Goal: Task Accomplishment & Management: Complete application form

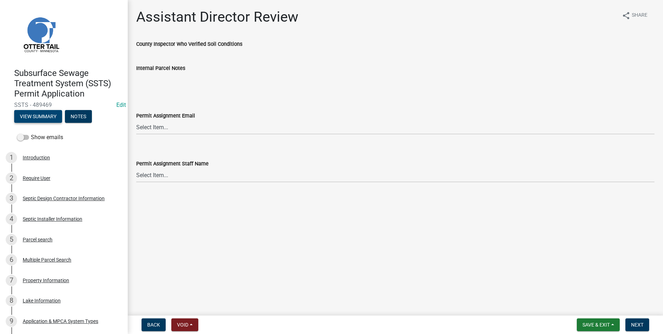
click at [56, 116] on button "View Summary" at bounding box center [38, 116] width 48 height 13
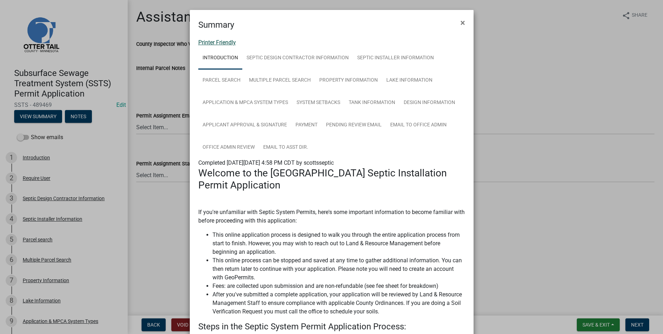
click at [209, 44] on link "Printer Friendly" at bounding box center [217, 42] width 38 height 7
click at [463, 22] on span "×" at bounding box center [463, 23] width 5 height 10
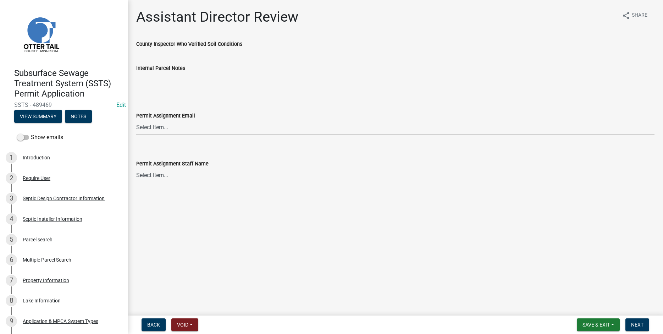
click at [136, 120] on select "Select Item... [PERSON_NAME] ([EMAIL_ADDRESS][DOMAIN_NAME]) [PERSON_NAME] ([EMA…" at bounding box center [395, 127] width 518 height 15
click option "[PERSON_NAME] ([EMAIL_ADDRESS][DOMAIN_NAME])" at bounding box center [0, 0] width 0 height 0
select select "541addf4-52df-4608-91ce-bf29f574816c"
click at [136, 168] on select "Select Item... [PERSON_NAME] [PERSON_NAME] [PERSON_NAME] [PERSON_NAME] [PERSON_…" at bounding box center [395, 175] width 518 height 15
click option "[PERSON_NAME]" at bounding box center [0, 0] width 0 height 0
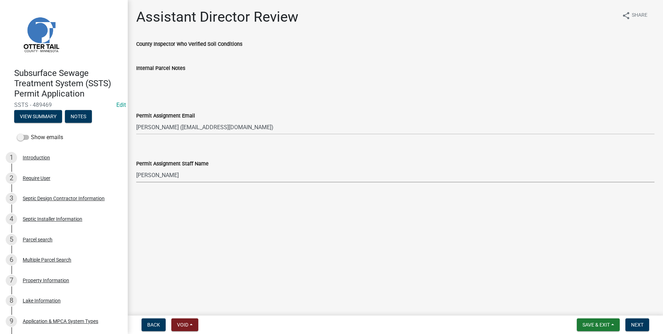
select select "55b171dc-ec57-498b-8d80-4b55e0b91b84"
click at [634, 328] on button "Next" at bounding box center [638, 324] width 24 height 13
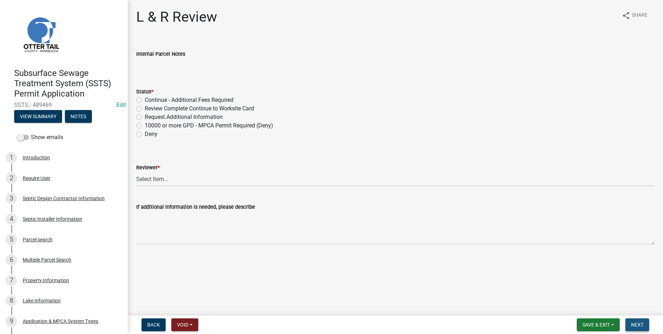
click at [636, 324] on span "Next" at bounding box center [637, 325] width 12 height 6
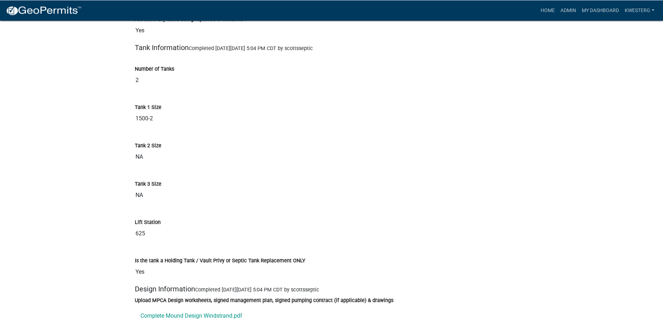
scroll to position [2642, 0]
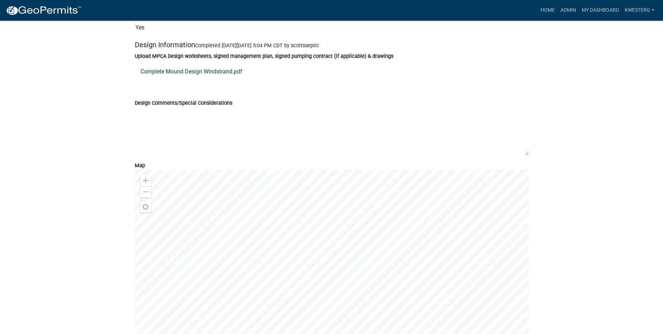
click at [173, 80] on link "Complete Mound Design Windstrand.pdf" at bounding box center [332, 71] width 394 height 17
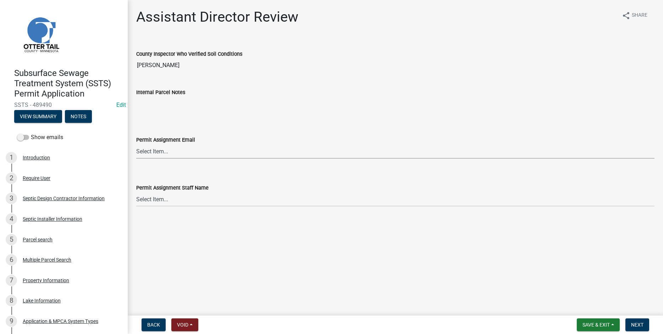
click at [136, 144] on select "Select Item... [PERSON_NAME] ([EMAIL_ADDRESS][DOMAIN_NAME]) [PERSON_NAME] ([EMA…" at bounding box center [395, 151] width 518 height 15
click option "[PERSON_NAME] ([EMAIL_ADDRESS][DOMAIN_NAME])" at bounding box center [0, 0] width 0 height 0
select select "46a67eee-2c7d-4579-9973-15a8b9f9d8c4"
click at [136, 192] on select "Select Item... [PERSON_NAME] [PERSON_NAME] [PERSON_NAME] [PERSON_NAME] [PERSON_…" at bounding box center [395, 199] width 518 height 15
click option "[PERSON_NAME]" at bounding box center [0, 0] width 0 height 0
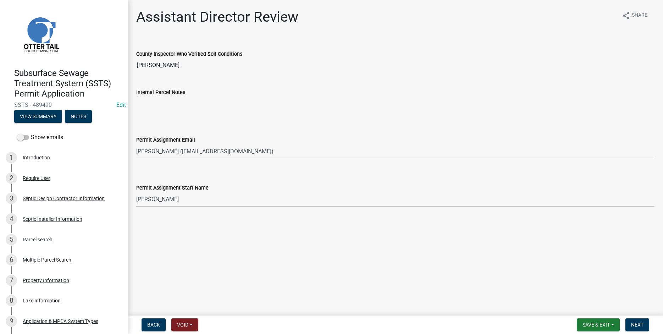
select select "f6a741f6-6d10-4601-9562-2e8ce244b7e0"
click at [643, 326] on span "Next" at bounding box center [637, 325] width 12 height 6
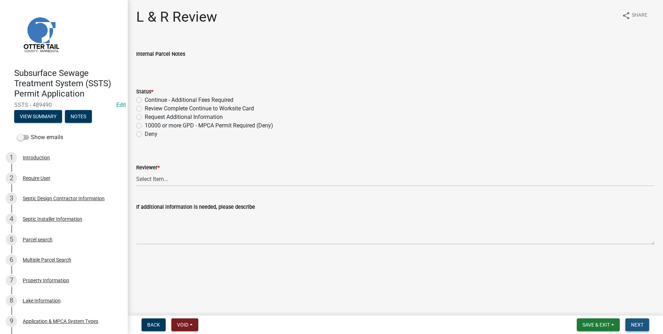
drag, startPoint x: 637, startPoint y: 324, endPoint x: 413, endPoint y: 137, distance: 291.5
click at [637, 324] on span "Next" at bounding box center [637, 325] width 12 height 6
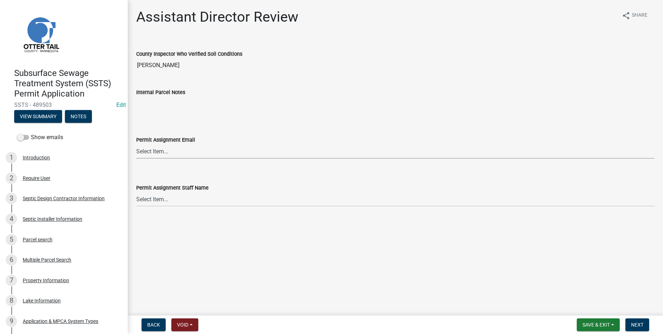
click at [136, 144] on select "Select Item... [PERSON_NAME] ([EMAIL_ADDRESS][DOMAIN_NAME]) [PERSON_NAME] ([EMA…" at bounding box center [395, 151] width 518 height 15
click option "[PERSON_NAME] ([EMAIL_ADDRESS][DOMAIN_NAME])" at bounding box center [0, 0] width 0 height 0
select select "541addf4-52df-4608-91ce-bf29f574816c"
click at [136, 192] on select "Select Item... [PERSON_NAME] [PERSON_NAME] [PERSON_NAME] [PERSON_NAME] [PERSON_…" at bounding box center [395, 199] width 518 height 15
click option "[PERSON_NAME]" at bounding box center [0, 0] width 0 height 0
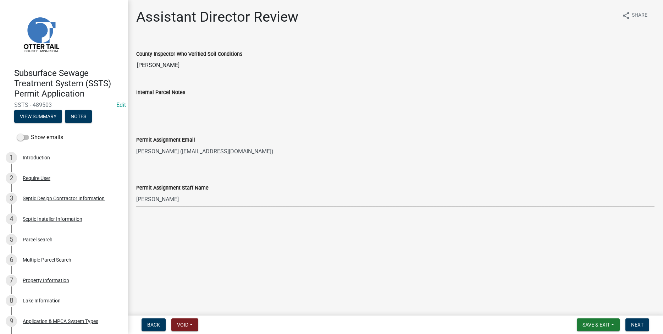
select select "55b171dc-ec57-498b-8d80-4b55e0b91b84"
click at [639, 324] on span "Next" at bounding box center [637, 325] width 12 height 6
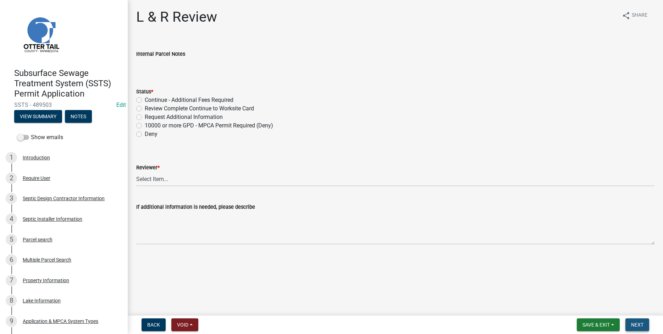
drag, startPoint x: 641, startPoint y: 324, endPoint x: 602, endPoint y: 289, distance: 52.0
click at [641, 324] on span "Next" at bounding box center [637, 325] width 12 height 6
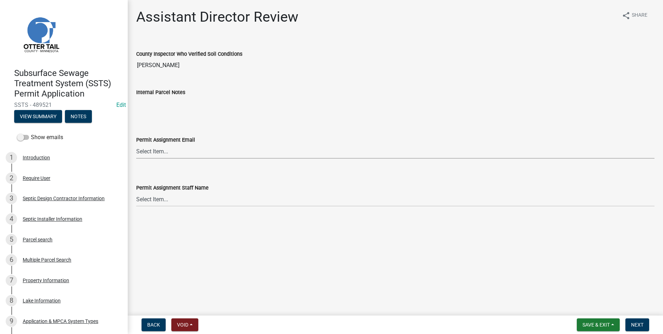
click at [136, 144] on select "Select Item... [PERSON_NAME] ([EMAIL_ADDRESS][DOMAIN_NAME]) [PERSON_NAME] ([EMA…" at bounding box center [395, 151] width 518 height 15
click option "[PERSON_NAME] ([EMAIL_ADDRESS][DOMAIN_NAME])" at bounding box center [0, 0] width 0 height 0
select select "318b8207-6619-4c37-8bd8-783b28c7307f"
click at [136, 192] on select "Select Item... [PERSON_NAME] [PERSON_NAME] [PERSON_NAME] [PERSON_NAME] [PERSON_…" at bounding box center [395, 199] width 518 height 15
click option "[PERSON_NAME]" at bounding box center [0, 0] width 0 height 0
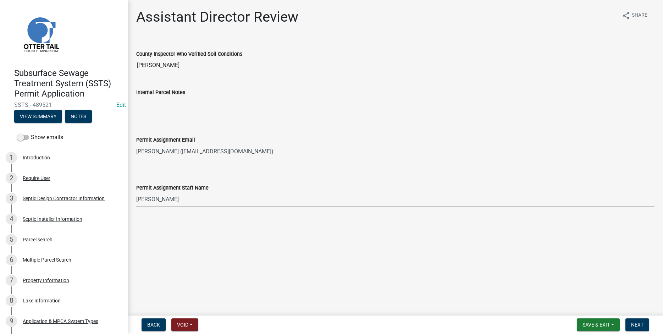
select select "ab2e7446-72a0-49c6-a36a-5181bad2fe68"
click at [634, 324] on span "Next" at bounding box center [637, 325] width 12 height 6
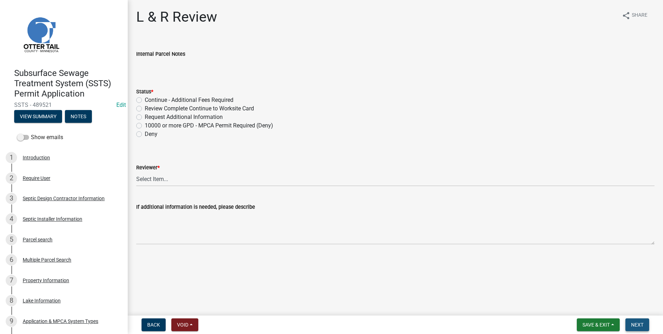
click at [635, 326] on span "Next" at bounding box center [637, 325] width 12 height 6
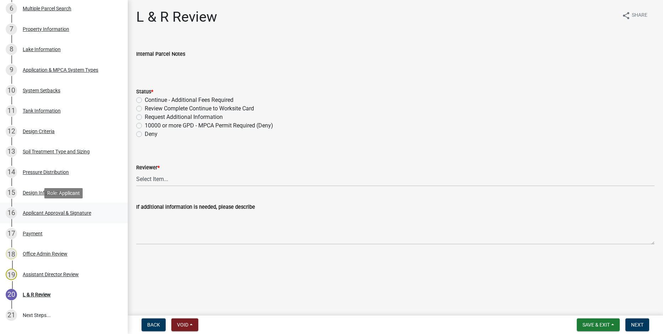
scroll to position [309, 0]
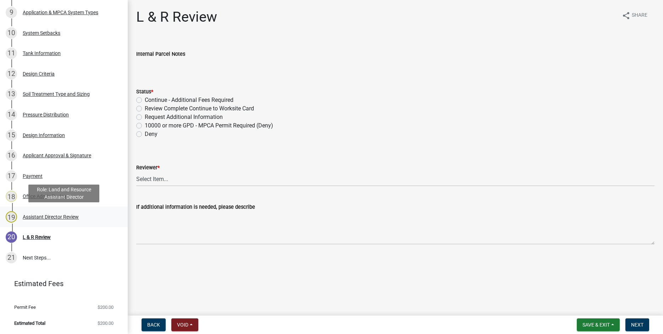
click at [54, 218] on div "Assistant Director Review" at bounding box center [51, 216] width 56 height 5
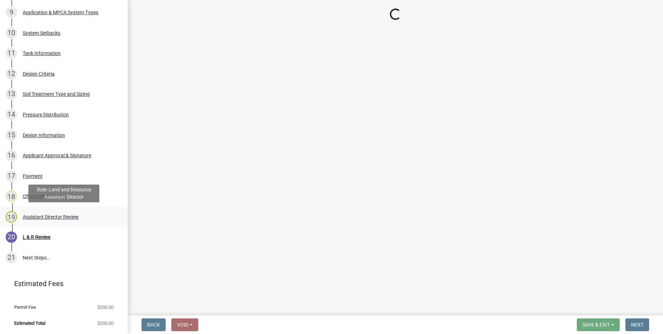
select select "318b8207-6619-4c37-8bd8-783b28c7307f"
select select "ab2e7446-72a0-49c6-a36a-5181bad2fe68"
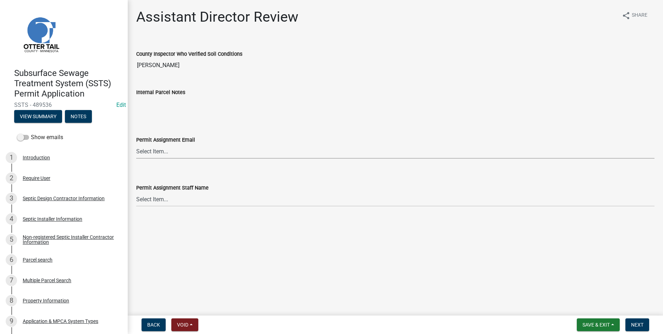
click at [136, 144] on select "Select Item... [PERSON_NAME] ([EMAIL_ADDRESS][DOMAIN_NAME]) [PERSON_NAME] ([EMA…" at bounding box center [395, 151] width 518 height 15
click option "[PERSON_NAME] ([EMAIL_ADDRESS][DOMAIN_NAME])" at bounding box center [0, 0] width 0 height 0
select select "fc504d62-a492-4196-a78d-ce00230c60b4"
click at [136, 192] on select "Select Item... [PERSON_NAME] [PERSON_NAME] [PERSON_NAME] [PERSON_NAME] [PERSON_…" at bounding box center [395, 199] width 518 height 15
click option "[PERSON_NAME]" at bounding box center [0, 0] width 0 height 0
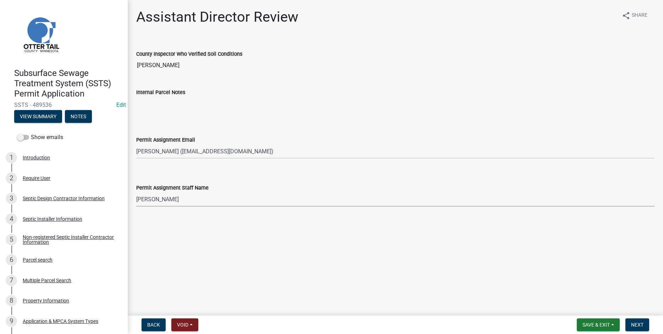
select select "4ffc802c-a91c-4807-8d38-a10afb9862f8"
click at [637, 325] on span "Next" at bounding box center [637, 325] width 12 height 6
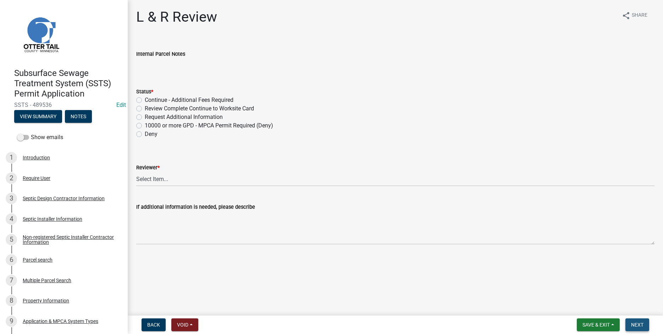
drag, startPoint x: 637, startPoint y: 320, endPoint x: 638, endPoint y: 324, distance: 4.0
click at [638, 323] on button "Next" at bounding box center [638, 324] width 24 height 13
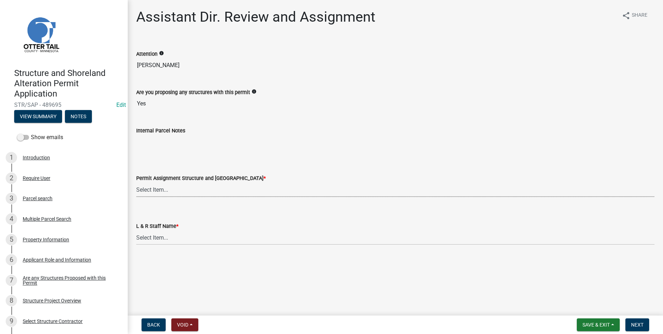
click at [136, 182] on select "Select Item... [PERSON_NAME] ([EMAIL_ADDRESS][DOMAIN_NAME]) [PERSON_NAME] ([EMA…" at bounding box center [395, 189] width 518 height 15
click option "[PERSON_NAME] ([EMAIL_ADDRESS][DOMAIN_NAME])" at bounding box center [0, 0] width 0 height 0
select select "318b8207-6619-4c37-8bd8-783b28c7307f"
click at [136, 230] on select "Select Item... [PERSON_NAME] [PERSON_NAME] [PERSON_NAME] [PERSON_NAME] [PERSON_…" at bounding box center [395, 237] width 518 height 15
click option "[PERSON_NAME]" at bounding box center [0, 0] width 0 height 0
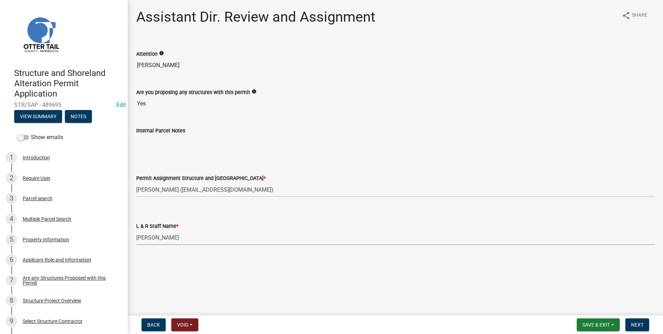
select select "ab2e7446-72a0-49c6-a36a-5181bad2fe68"
click at [639, 324] on span "Next" at bounding box center [637, 325] width 12 height 6
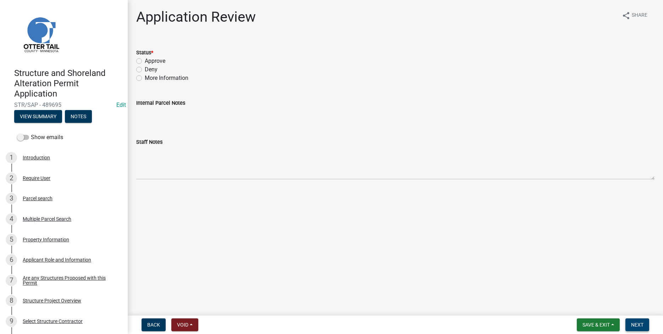
click at [642, 328] on button "Next" at bounding box center [638, 324] width 24 height 13
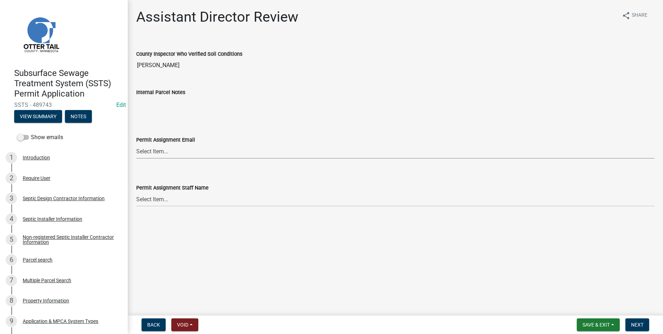
click at [136, 144] on select "Select Item... [PERSON_NAME] ([EMAIL_ADDRESS][DOMAIN_NAME]) [PERSON_NAME] ([EMA…" at bounding box center [395, 151] width 518 height 15
click option "[PERSON_NAME] ([EMAIL_ADDRESS][DOMAIN_NAME])" at bounding box center [0, 0] width 0 height 0
select select "fc504d62-a492-4196-a78d-ce00230c60b4"
click at [136, 192] on select "Select Item... Alexis Newark Amy Busko Andrea Perales Brittany Tollefson Christ…" at bounding box center [395, 199] width 518 height 15
click option "[PERSON_NAME]" at bounding box center [0, 0] width 0 height 0
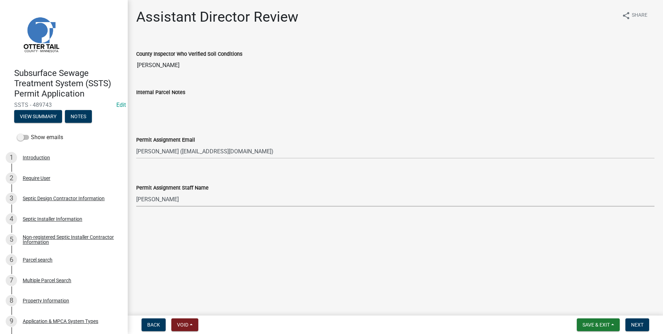
select select "4ffc802c-a91c-4807-8d38-a10afb9862f8"
click at [646, 328] on button "Next" at bounding box center [638, 324] width 24 height 13
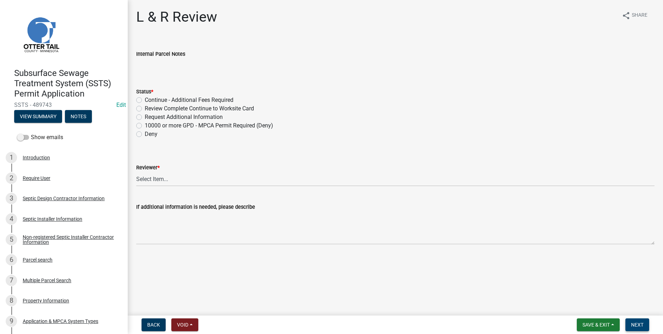
click at [646, 326] on button "Next" at bounding box center [638, 324] width 24 height 13
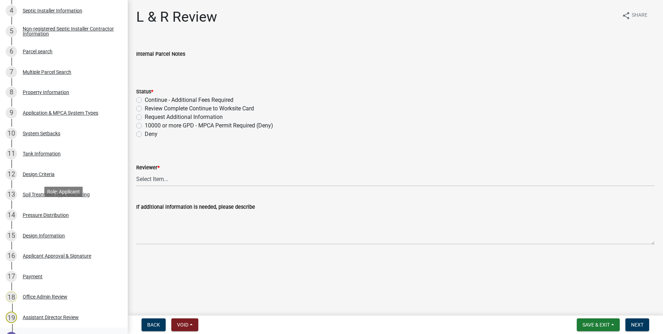
scroll to position [309, 0]
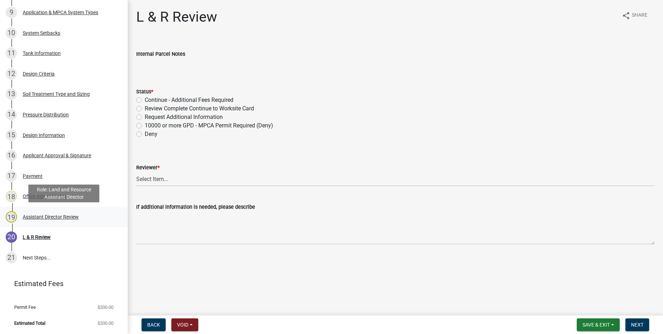
click at [56, 219] on div "Assistant Director Review" at bounding box center [51, 216] width 56 height 5
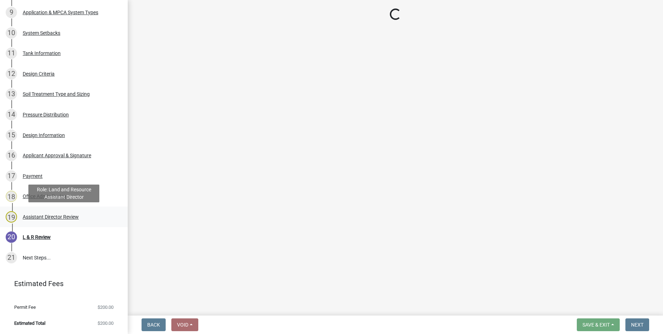
select select "fc504d62-a492-4196-a78d-ce00230c60b4"
select select "4ffc802c-a91c-4807-8d38-a10afb9862f8"
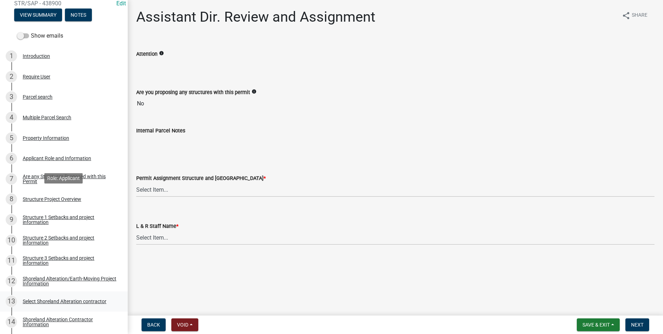
scroll to position [172, 0]
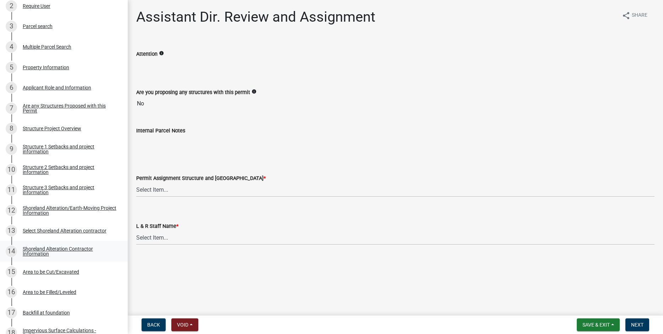
click at [34, 249] on div "Shoreland Alteration Contractor Information" at bounding box center [70, 251] width 94 height 10
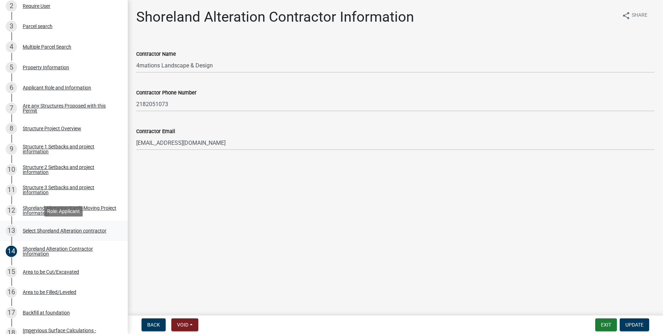
click at [40, 227] on div "13 Select Shoreland Alteration contractor" at bounding box center [61, 230] width 111 height 11
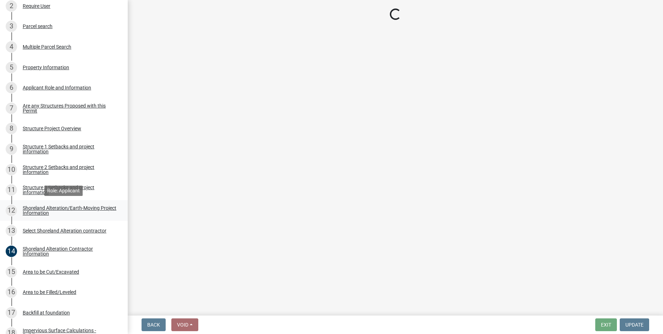
click at [39, 213] on div "Shoreland Alteration/Earth-Moving Project Information" at bounding box center [70, 210] width 94 height 10
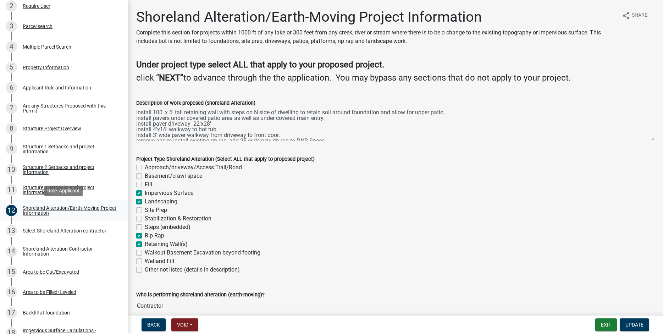
click at [36, 208] on div "Shoreland Alteration/Earth-Moving Project Information" at bounding box center [70, 210] width 94 height 10
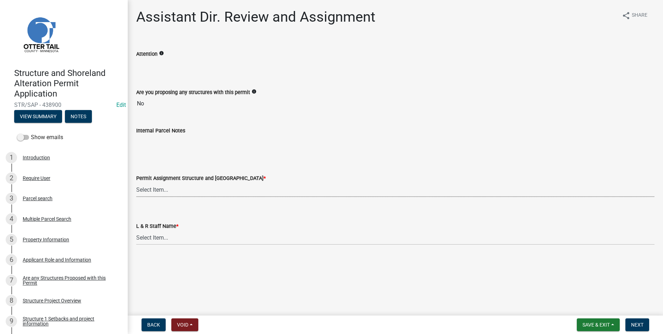
click at [136, 182] on select "Select Item... [PERSON_NAME] ([EMAIL_ADDRESS][DOMAIN_NAME]) [PERSON_NAME] ([EMA…" at bounding box center [395, 189] width 518 height 15
click option "[PERSON_NAME] ([EMAIL_ADDRESS][DOMAIN_NAME])" at bounding box center [0, 0] width 0 height 0
select select "989828fc-18e1-4803-8552-4d2c3470160b"
click at [136, 230] on select "Select Item... Alexis Newark Amy Busko Andrea Perales Brittany Tollefson Christ…" at bounding box center [395, 237] width 518 height 15
click option "[PERSON_NAME]" at bounding box center [0, 0] width 0 height 0
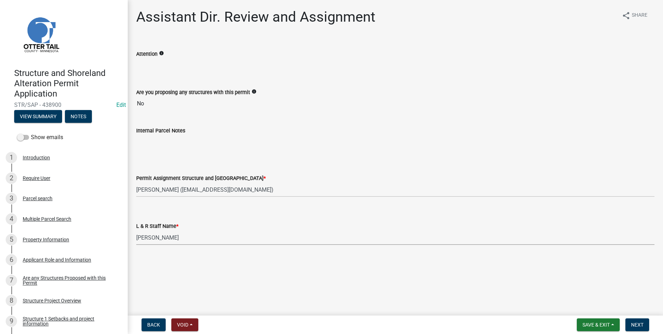
select select "f66be788-4dd6-459d-a9ec-6d83f4dfb709"
click at [641, 325] on span "Next" at bounding box center [637, 325] width 12 height 6
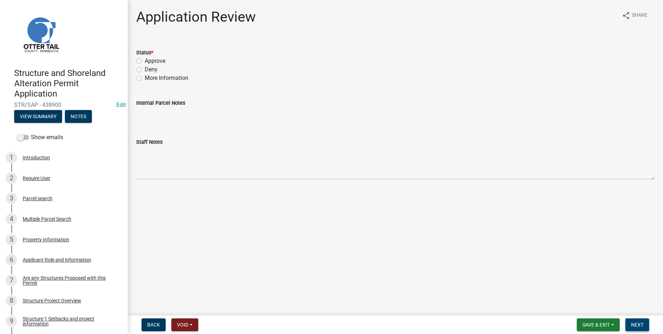
click at [642, 331] on button "Next" at bounding box center [638, 324] width 24 height 13
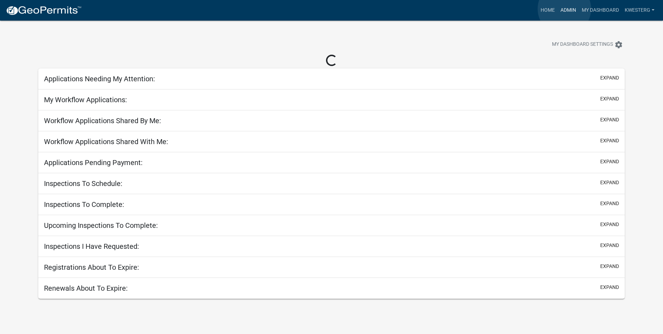
click at [565, 9] on link "Admin" at bounding box center [568, 10] width 21 height 13
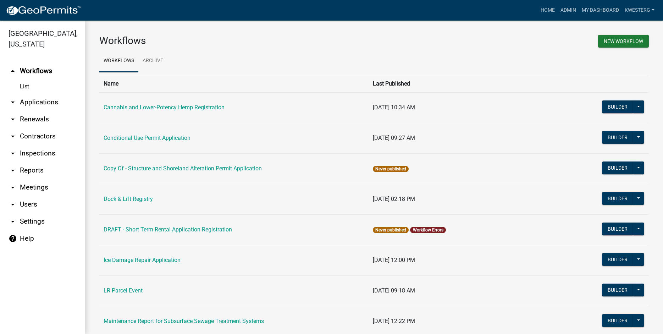
drag, startPoint x: 41, startPoint y: 103, endPoint x: 65, endPoint y: 96, distance: 25.0
click at [41, 103] on link "arrow_drop_down Applications" at bounding box center [42, 102] width 85 height 17
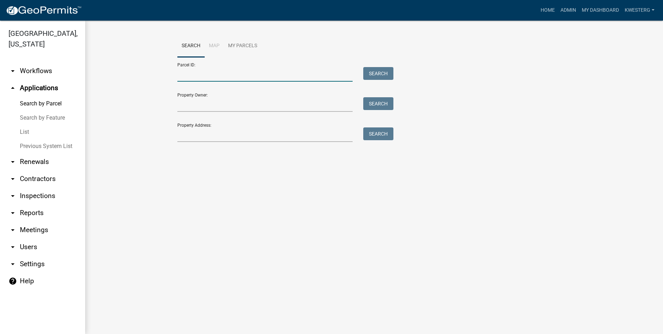
drag, startPoint x: 189, startPoint y: 72, endPoint x: 194, endPoint y: 68, distance: 6.2
paste input "21000060043000"
type input "21000060043000"
click at [379, 72] on button "Search" at bounding box center [378, 73] width 30 height 13
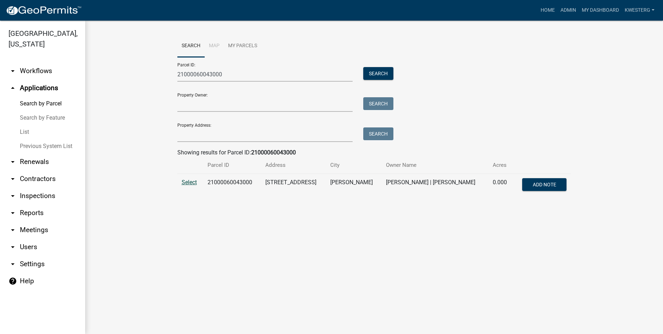
click at [189, 183] on span "Select" at bounding box center [189, 182] width 15 height 7
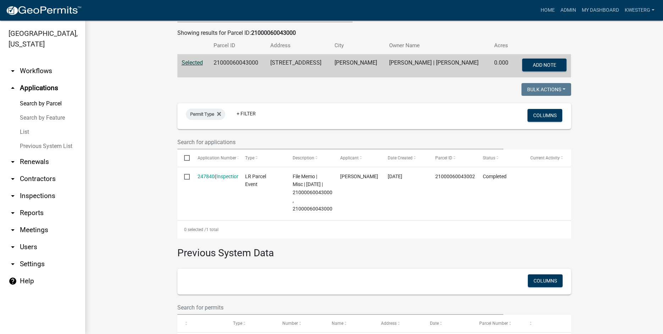
scroll to position [172, 0]
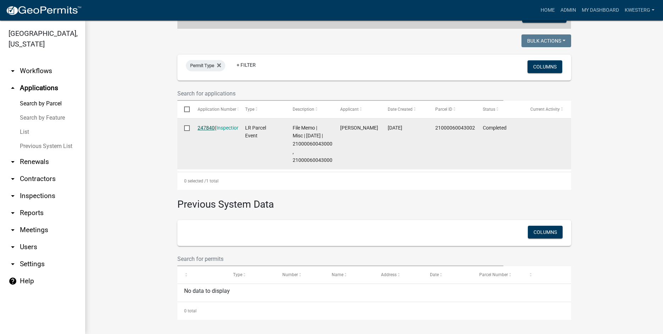
click at [209, 125] on link "247840" at bounding box center [206, 128] width 17 height 6
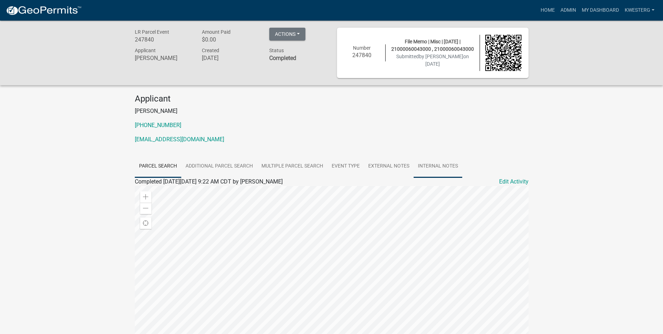
click at [429, 166] on link "Internal Notes" at bounding box center [438, 166] width 49 height 23
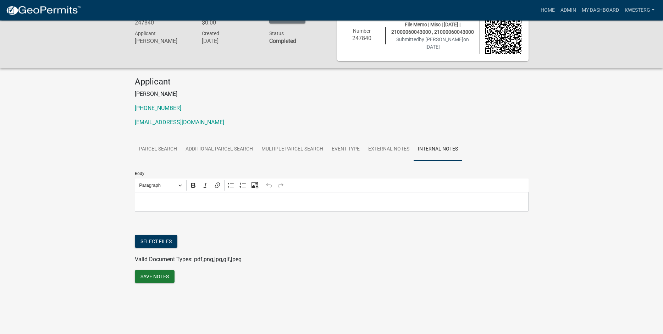
scroll to position [21, 0]
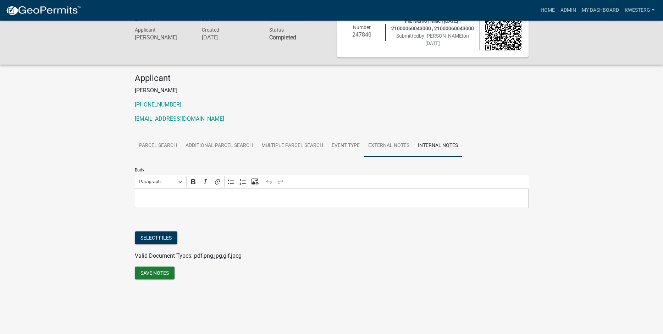
click at [390, 147] on link "External Notes" at bounding box center [389, 145] width 50 height 23
click at [342, 145] on link "Event Type" at bounding box center [346, 145] width 37 height 23
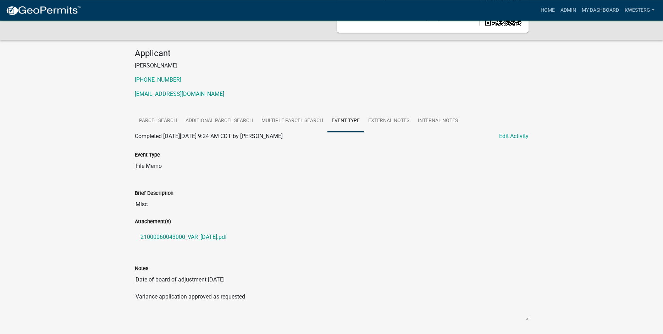
scroll to position [28, 0]
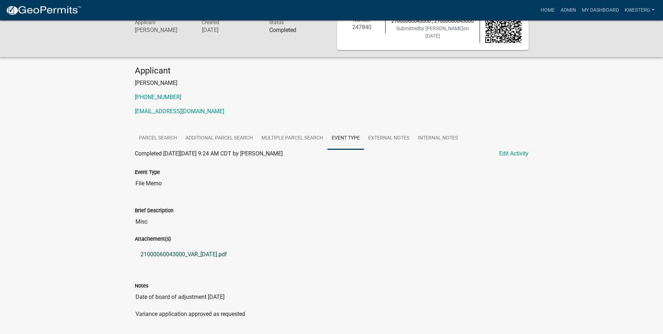
click at [172, 255] on link "21000060043000_VAR_2023-12-14.pdf" at bounding box center [332, 254] width 394 height 17
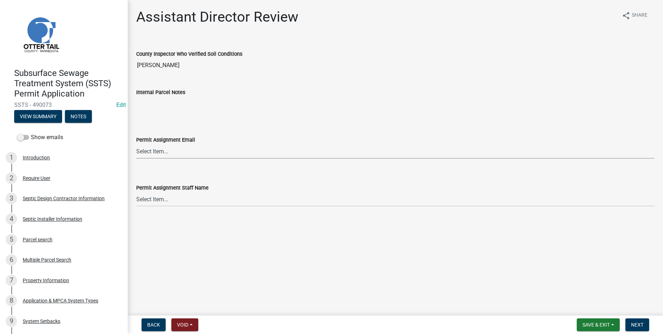
click at [136, 144] on select "Select Item... [PERSON_NAME] ([EMAIL_ADDRESS][DOMAIN_NAME]) [PERSON_NAME] ([EMA…" at bounding box center [395, 151] width 518 height 15
click option "[PERSON_NAME] ([EMAIL_ADDRESS][DOMAIN_NAME])" at bounding box center [0, 0] width 0 height 0
select select "318b8207-6619-4c37-8bd8-783b28c7307f"
click at [136, 192] on select "Select Item... [PERSON_NAME] [PERSON_NAME] [PERSON_NAME] [PERSON_NAME] [PERSON_…" at bounding box center [395, 199] width 518 height 15
click option "[PERSON_NAME]" at bounding box center [0, 0] width 0 height 0
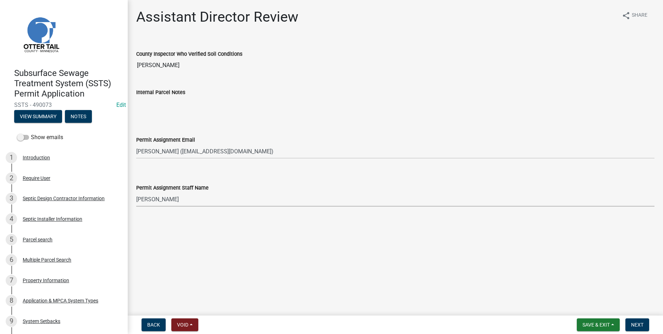
select select "ab2e7446-72a0-49c6-a36a-5181bad2fe68"
click at [639, 326] on span "Next" at bounding box center [637, 325] width 12 height 6
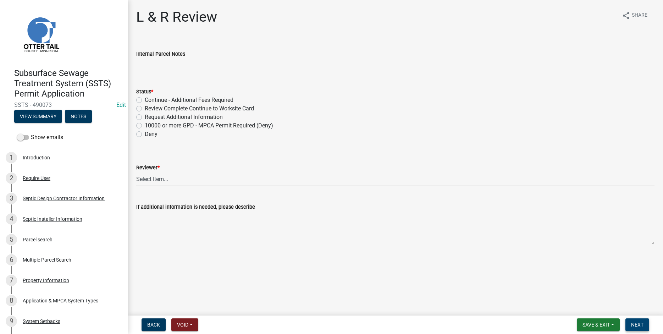
click at [638, 324] on span "Next" at bounding box center [637, 325] width 12 height 6
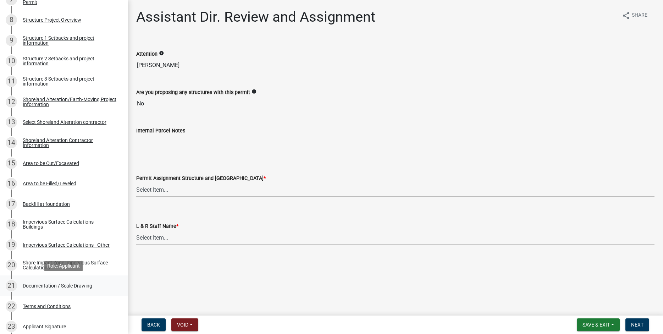
scroll to position [317, 0]
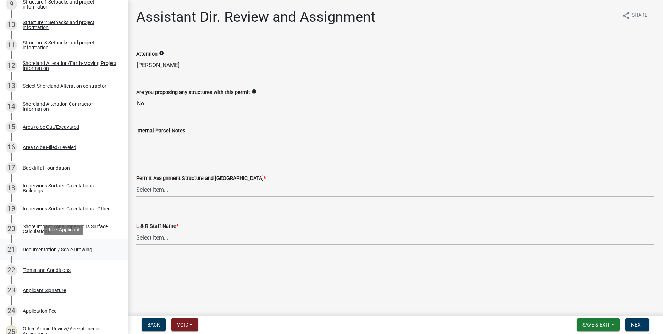
click at [49, 251] on div "Documentation / Scale Drawing" at bounding box center [58, 249] width 70 height 5
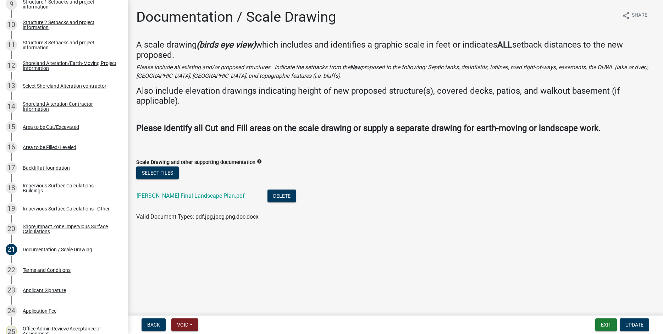
click at [154, 189] on li "Sirek Final Landscape Plan.pdf Delete" at bounding box center [395, 197] width 518 height 26
click at [153, 194] on link "Sirek Final Landscape Plan.pdf" at bounding box center [191, 195] width 108 height 7
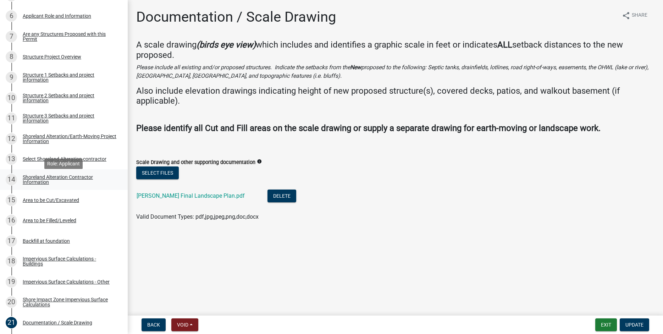
scroll to position [308, 0]
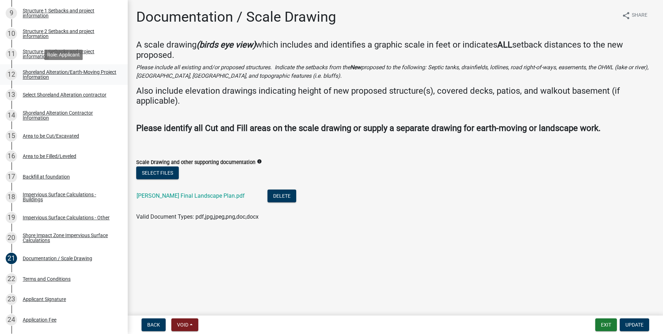
click at [38, 74] on div "Shoreland Alteration/Earth-Moving Project Information" at bounding box center [70, 75] width 94 height 10
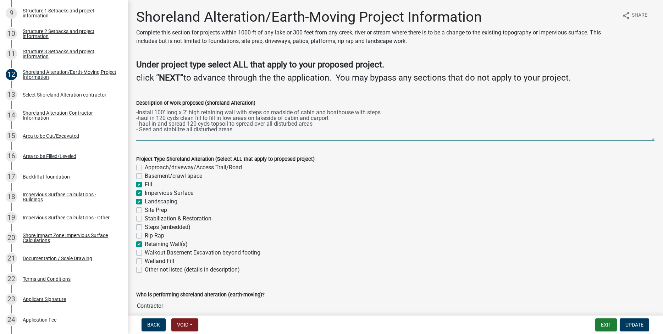
click at [386, 114] on textarea "-Install 100' long x 2' high retaining wall with steps on roadside of cabin and…" at bounding box center [395, 123] width 518 height 33
type textarea "-Install 100' long x 2' high retaining wall with steps on roadside of cabin -ha…"
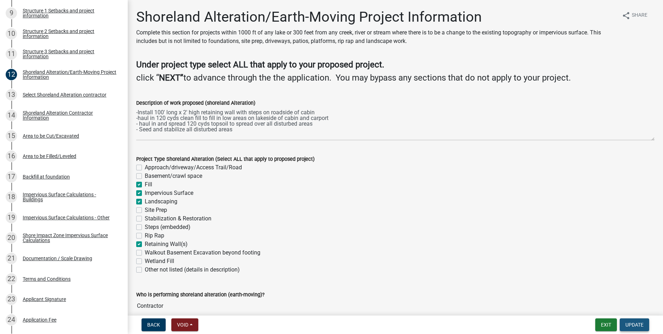
click at [636, 325] on span "Update" at bounding box center [635, 325] width 18 height 6
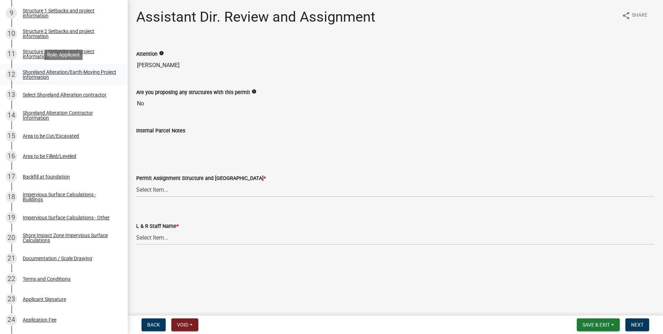
click at [43, 74] on div "Shoreland Alteration/Earth-Moving Project Information" at bounding box center [70, 75] width 94 height 10
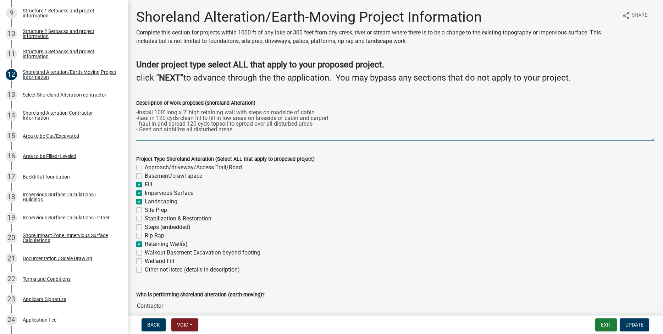
drag, startPoint x: 136, startPoint y: 110, endPoint x: 222, endPoint y: 121, distance: 86.9
click at [233, 129] on textarea "-Install 100' long x 2' high retaining wall with steps on roadside of cabin -ha…" at bounding box center [395, 123] width 518 height 33
click at [365, 245] on div "Retaining Wall(s)" at bounding box center [395, 244] width 518 height 9
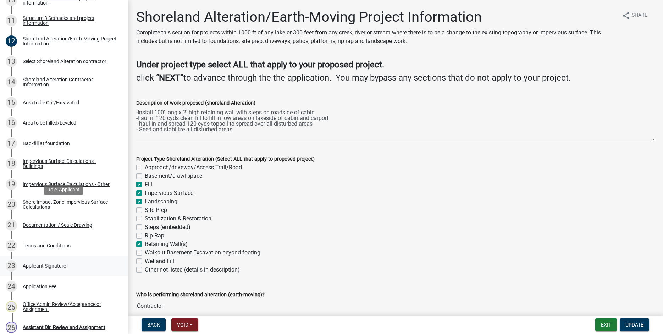
scroll to position [398, 0]
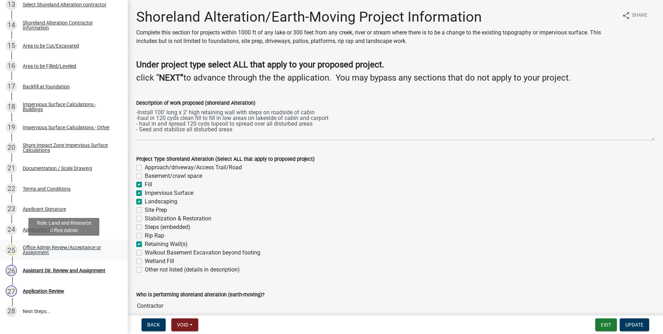
click at [43, 251] on div "Office Admin Review/Acceptance or Assignment" at bounding box center [70, 250] width 94 height 10
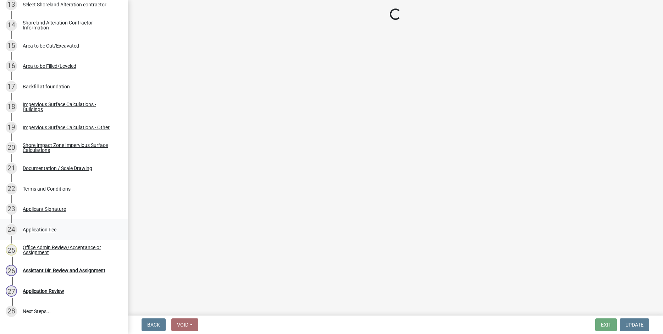
select select "587f38f5-c90e-4c12-9e10-d3e23909bbca"
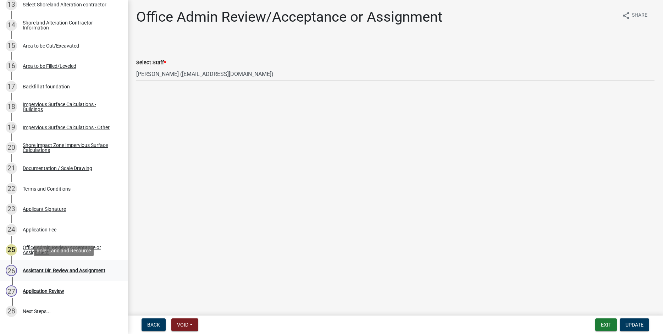
click at [49, 271] on div "Assistant Dir. Review and Assignment" at bounding box center [64, 270] width 83 height 5
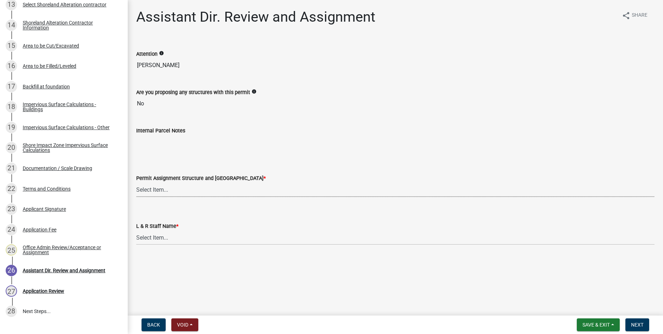
click at [136, 182] on select "Select Item... [PERSON_NAME] ([EMAIL_ADDRESS][DOMAIN_NAME]) [PERSON_NAME] ([EMA…" at bounding box center [395, 189] width 518 height 15
click option "[PERSON_NAME] ([EMAIL_ADDRESS][DOMAIN_NAME])" at bounding box center [0, 0] width 0 height 0
select select "587f38f5-c90e-4c12-9e10-d3e23909bbca"
click at [136, 230] on select "Select Item... [PERSON_NAME] [PERSON_NAME] [PERSON_NAME] [PERSON_NAME] [PERSON_…" at bounding box center [395, 237] width 518 height 15
click option "[PERSON_NAME]" at bounding box center [0, 0] width 0 height 0
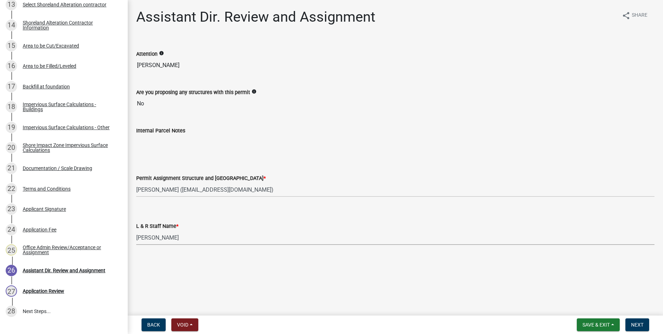
select select "b1ab52ec-9759-48a2-a5bb-a8b7da6cd639"
click at [634, 325] on span "Next" at bounding box center [637, 325] width 12 height 6
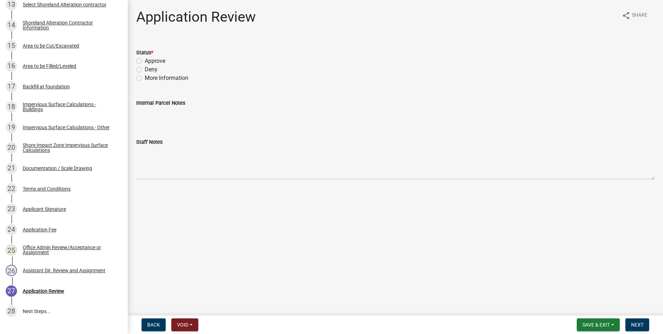
click at [145, 60] on label "Approve" at bounding box center [155, 61] width 21 height 9
click at [145, 60] on input "Approve" at bounding box center [147, 59] width 5 height 5
radio input "true"
click at [639, 324] on span "Next" at bounding box center [637, 325] width 12 height 6
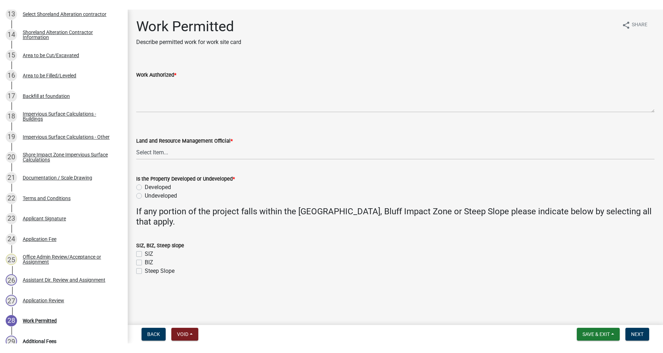
scroll to position [541, 0]
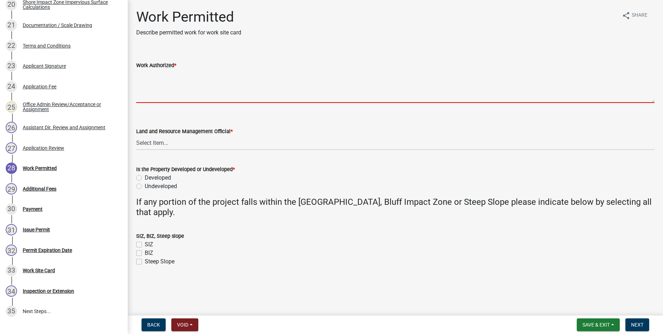
paste textarea "-Install 100' long x 2' high retaining wall with steps on roadside of cabin -ha…"
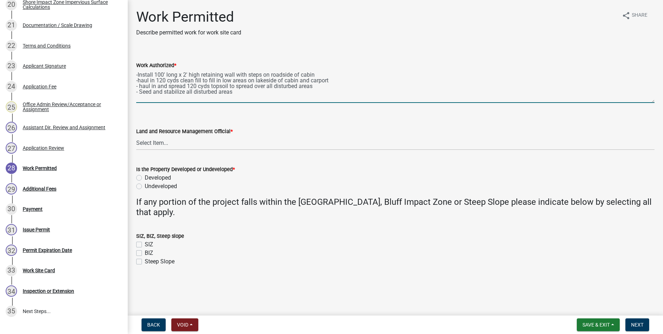
click at [316, 74] on textarea "-Install 100' long x 2' high retaining wall with steps on roadside of cabin -ha…" at bounding box center [395, 86] width 518 height 33
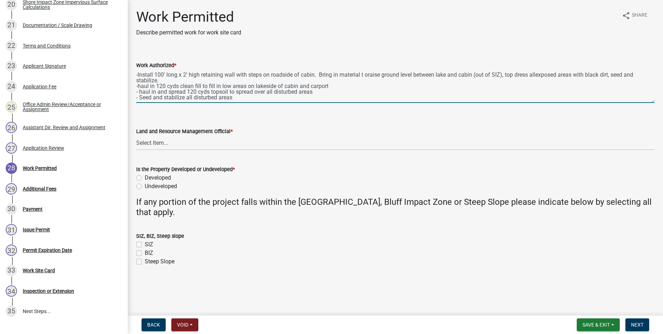
click at [537, 77] on textarea "-Install 100' long x 2' high retaining wall with steps on roadside of cabin. Br…" at bounding box center [395, 86] width 518 height 33
click at [369, 76] on textarea "-Install 100' long x 2' high retaining wall with steps on roadside of cabin. Br…" at bounding box center [395, 86] width 518 height 33
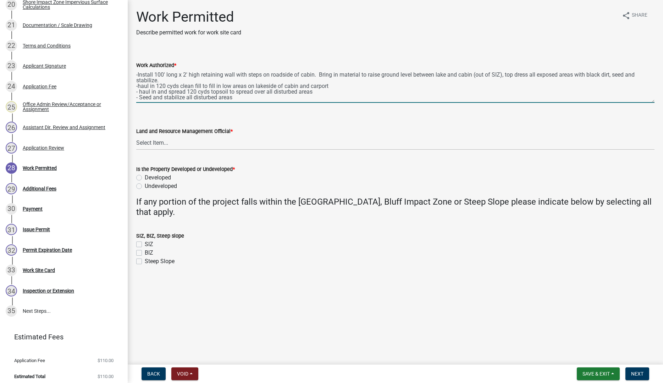
drag, startPoint x: 160, startPoint y: 79, endPoint x: 181, endPoint y: 98, distance: 28.4
click at [161, 79] on textarea "-Install 100' long x 2' high retaining wall with steps on roadside of cabin. Br…" at bounding box center [395, 86] width 518 height 33
click at [177, 75] on textarea "-Install 100' long x 2' high retaining wall with steps on roadside of cabin. Br…" at bounding box center [395, 86] width 518 height 33
click at [233, 92] on textarea "-Install 100' x 2' high retaining wall with steps on roadside of cabin. Bring i…" at bounding box center [395, 86] width 518 height 33
click at [136, 75] on div "Work Authorized * -Install 100' x 2' high retaining wall with steps on roadside…" at bounding box center [395, 77] width 529 height 52
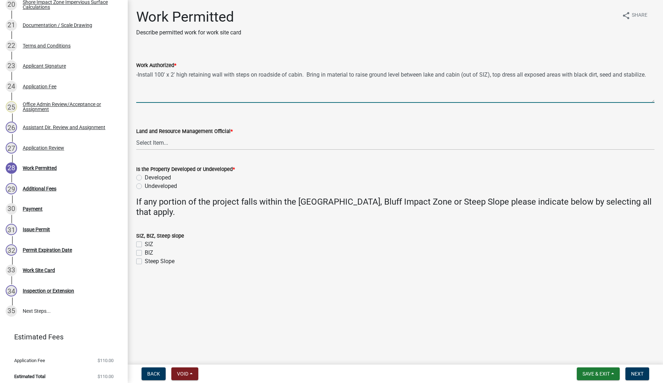
click at [136, 76] on textarea "-Install 100' x 2' high retaining wall with steps on roadside of cabin. Bring i…" at bounding box center [395, 86] width 518 height 33
click at [137, 84] on textarea "Install 100' x 2' high retaining wall with steps on roadside of cabin. Bring in…" at bounding box center [395, 86] width 518 height 33
click at [187, 81] on textarea "Install 100' x 2' high retaining wall with steps on roadside of cabin. Bring in…" at bounding box center [395, 86] width 518 height 33
type textarea "Install 100' x 2' high retaining wall with steps on roadside of cabin. Bring in…"
click at [136, 136] on select "Select Item... Alexis Newark Amy Busko Andrea Perales Brittany Tollefson Christ…" at bounding box center [395, 143] width 518 height 15
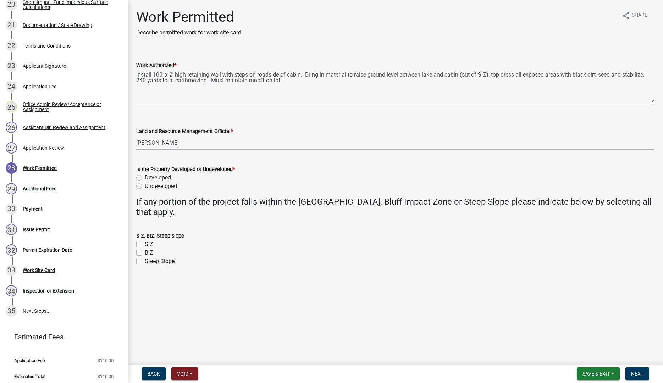
click option "[PERSON_NAME]" at bounding box center [0, 0] width 0 height 0
select select "b1ab52ec-9759-48a2-a5bb-a8b7da6cd639"
click at [145, 178] on label "Developed" at bounding box center [158, 178] width 26 height 9
click at [145, 178] on input "Developed" at bounding box center [147, 176] width 5 height 5
radio input "true"
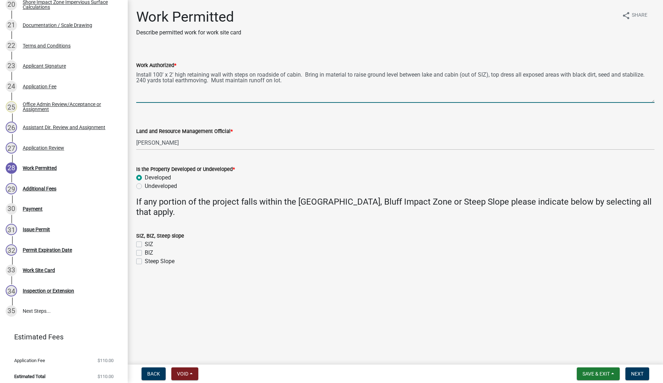
click at [283, 79] on textarea "Install 100' x 2' high retaining wall with steps on roadside of cabin. Bring in…" at bounding box center [395, 86] width 518 height 33
type textarea "Install 100' x 2' high retaining wall with steps on roadside of cabin. Bring in…"
click at [633, 334] on span "Next" at bounding box center [637, 374] width 12 height 6
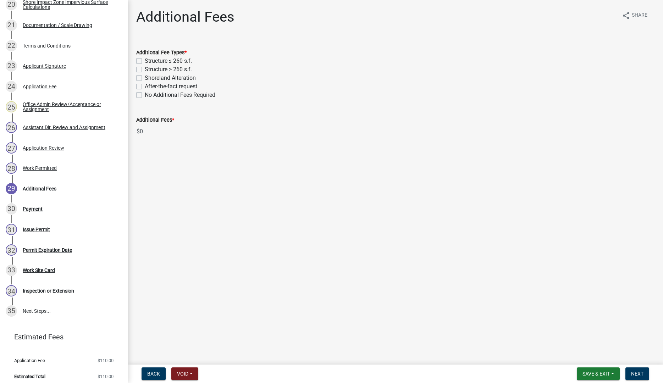
click at [145, 79] on label "Shoreland Alteration" at bounding box center [170, 78] width 51 height 9
click at [145, 78] on input "Shoreland Alteration" at bounding box center [147, 76] width 5 height 5
checkbox input "true"
checkbox input "false"
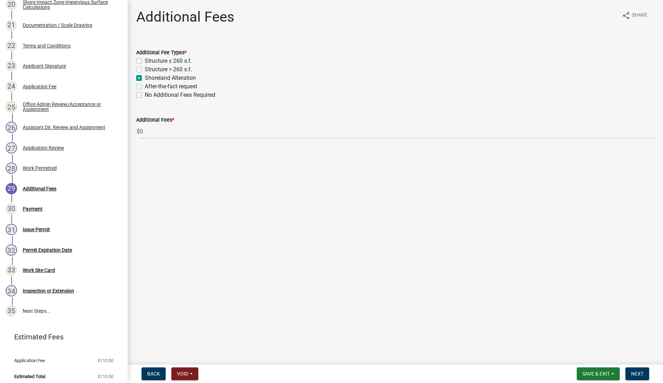
checkbox input "true"
checkbox input "false"
click at [637, 334] on span "Next" at bounding box center [637, 374] width 12 height 6
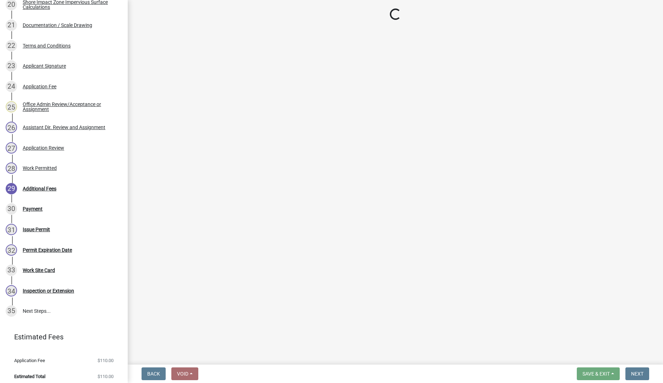
select select "3: 3"
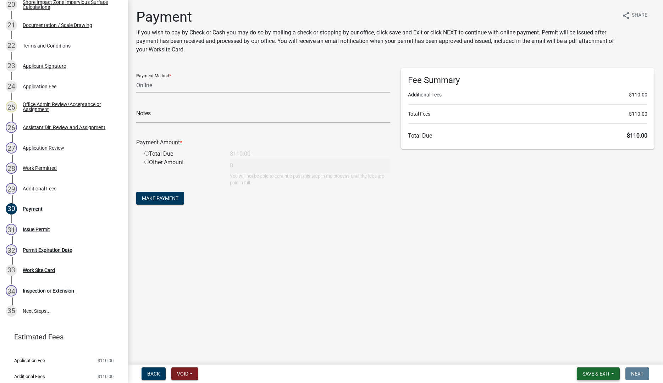
click at [594, 334] on span "Save & Exit" at bounding box center [596, 374] width 27 height 6
click at [589, 334] on button "Save & Exit" at bounding box center [591, 355] width 57 height 17
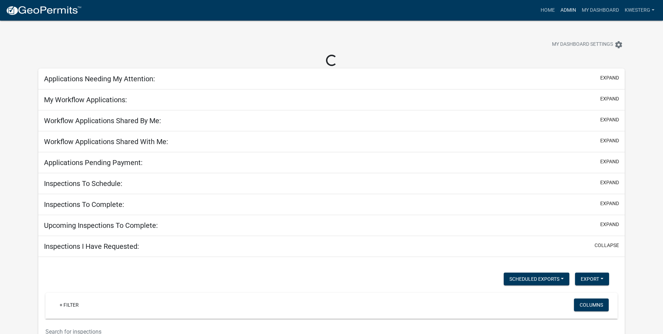
click at [565, 9] on link "Admin" at bounding box center [568, 10] width 21 height 13
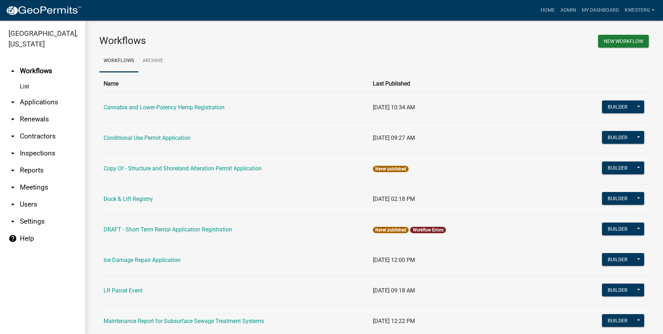
click at [37, 103] on link "arrow_drop_down Applications" at bounding box center [42, 102] width 85 height 17
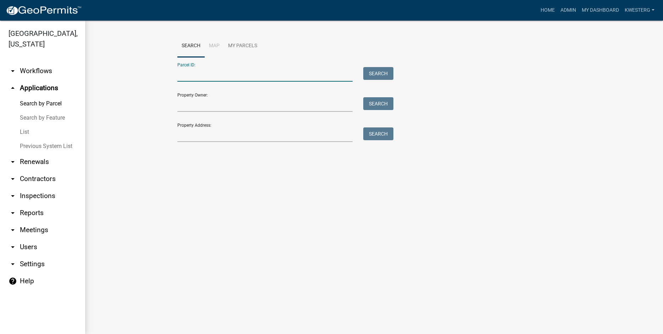
paste input "02000280226004"
type input "02000280226004"
click at [373, 73] on button "Search" at bounding box center [378, 73] width 30 height 13
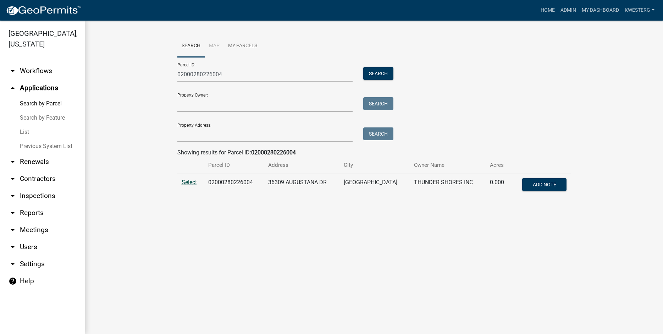
click at [191, 181] on span "Select" at bounding box center [189, 182] width 15 height 7
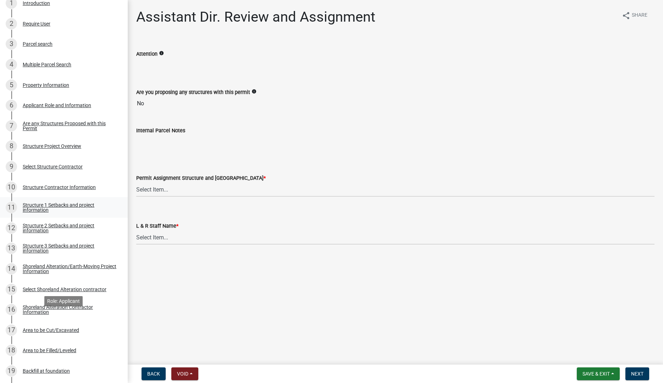
scroll to position [199, 0]
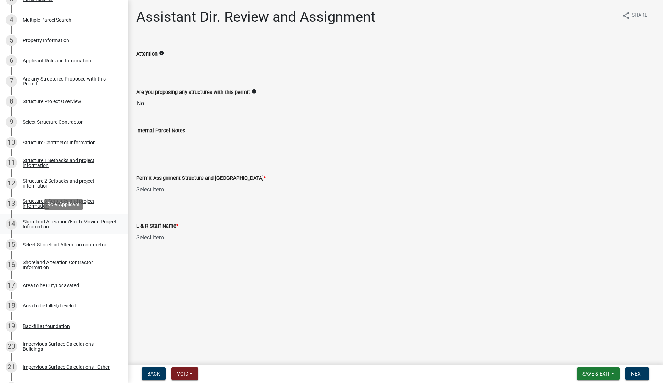
click at [32, 224] on div "Shoreland Alteration/Earth-Moving Project Information" at bounding box center [70, 224] width 94 height 10
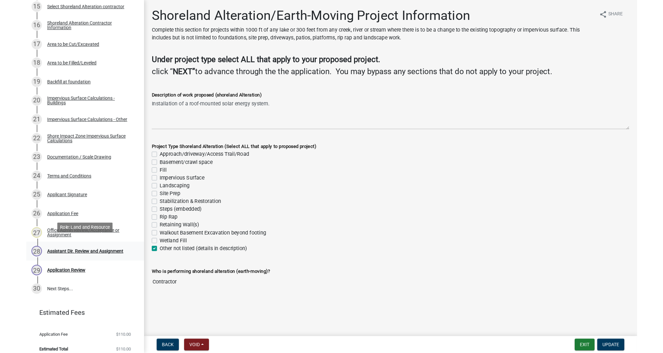
scroll to position [443, 0]
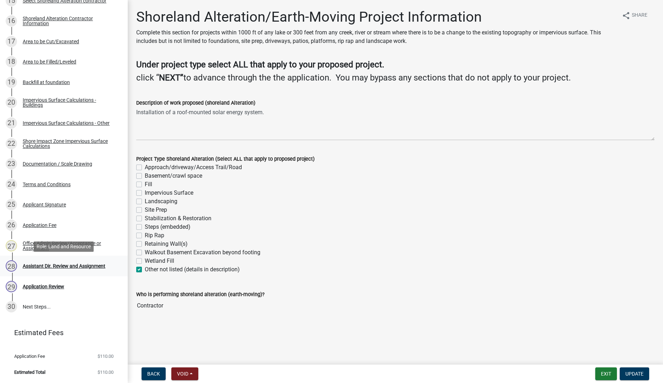
click at [32, 264] on div "Assistant Dir. Review and Assignment" at bounding box center [64, 266] width 83 height 5
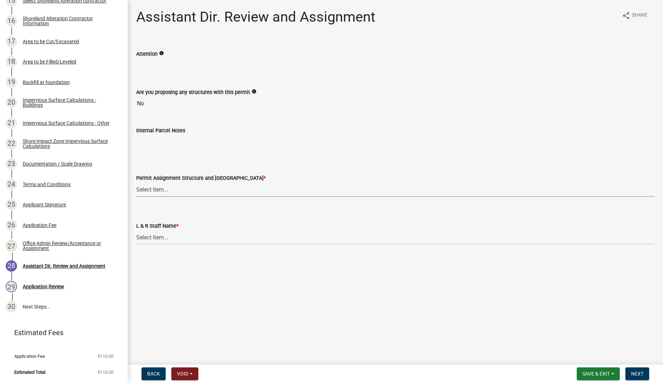
click at [136, 182] on select "Select Item... [PERSON_NAME] ([EMAIL_ADDRESS][DOMAIN_NAME]) [PERSON_NAME] ([EMA…" at bounding box center [395, 189] width 518 height 15
click option "[PERSON_NAME] ([EMAIL_ADDRESS][DOMAIN_NAME])" at bounding box center [0, 0] width 0 height 0
select select "6b95c9b4-5b94-4d6a-a2c9-ae9db59a969e"
click at [136, 230] on select "Select Item... [PERSON_NAME] [PERSON_NAME] [PERSON_NAME] [PERSON_NAME] [PERSON_…" at bounding box center [395, 237] width 518 height 15
click option "[PERSON_NAME]" at bounding box center [0, 0] width 0 height 0
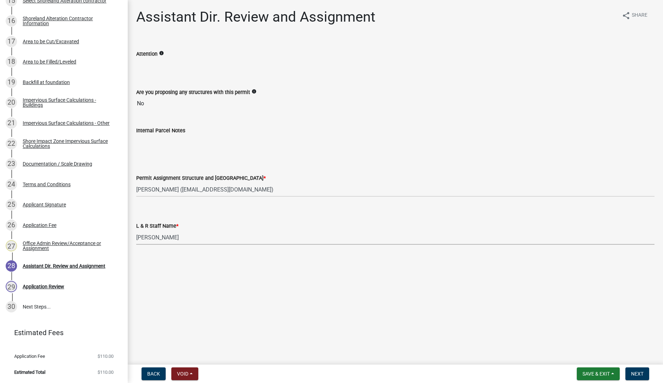
select select "b4c12476-3918-4c31-b34d-126d47b866fd"
click at [634, 376] on span "Next" at bounding box center [637, 374] width 12 height 6
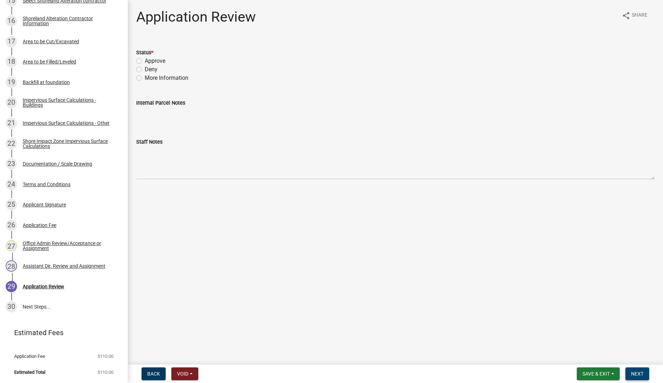
click at [644, 378] on button "Next" at bounding box center [638, 374] width 24 height 13
click at [602, 375] on span "Save & Exit" at bounding box center [596, 374] width 27 height 6
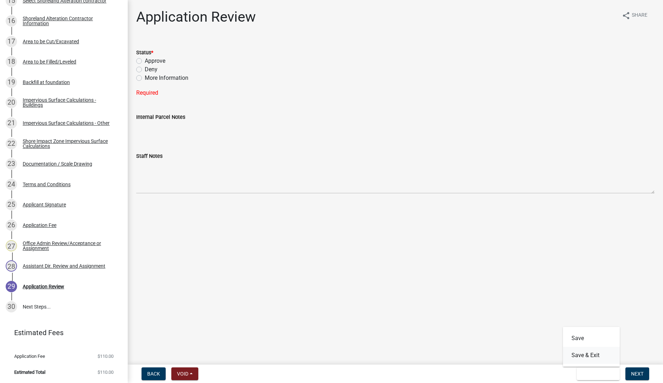
click at [587, 354] on button "Save & Exit" at bounding box center [591, 355] width 57 height 17
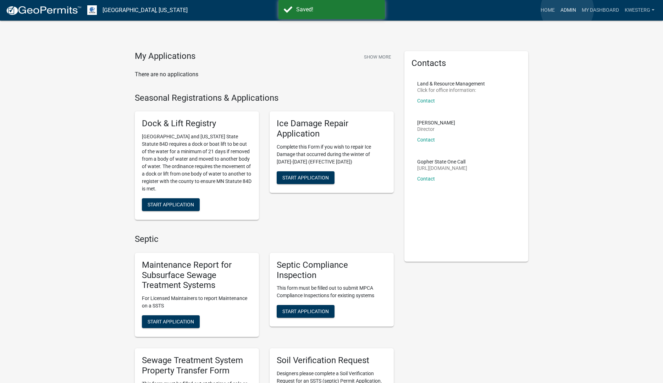
click at [567, 9] on link "Admin" at bounding box center [568, 10] width 21 height 13
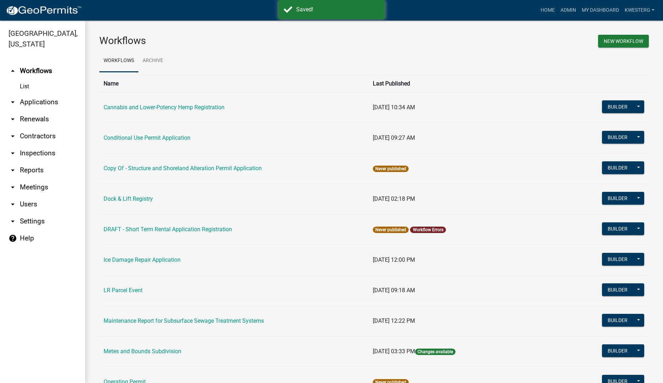
click at [34, 102] on link "arrow_drop_down Applications" at bounding box center [42, 102] width 85 height 17
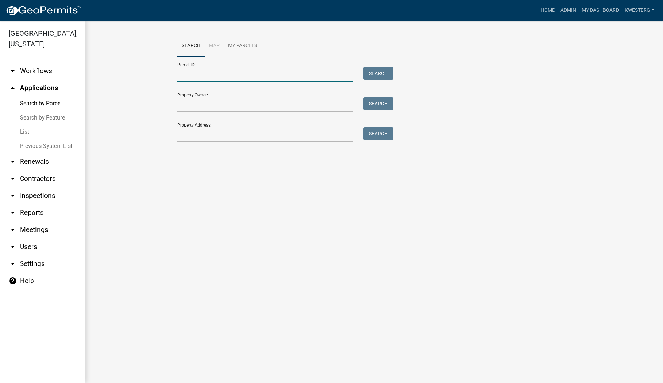
click at [195, 73] on input "Parcel ID:" at bounding box center [265, 74] width 176 height 15
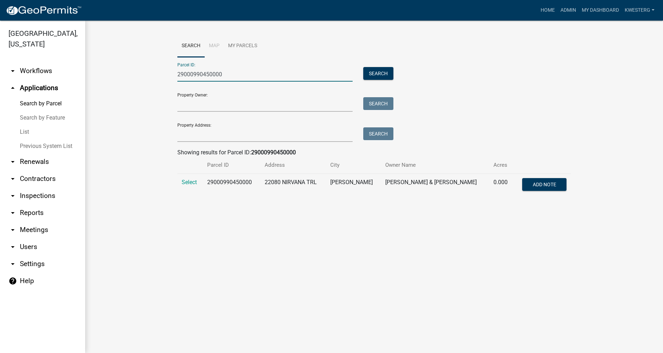
type input "29000990450000"
